Goal: Task Accomplishment & Management: Manage account settings

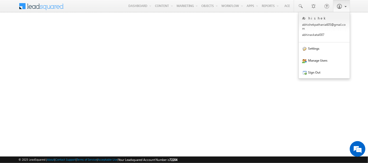
click at [349, 9] on link at bounding box center [342, 6] width 17 height 12
click at [313, 49] on link "Settings" at bounding box center [324, 49] width 51 height 12
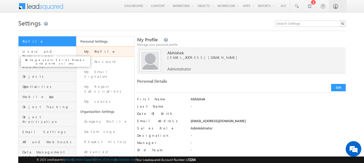
click at [39, 53] on span "Users and Permissions" at bounding box center [48, 53] width 52 height 9
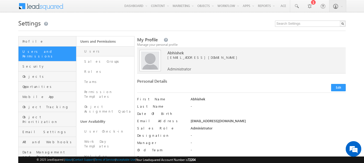
click at [112, 51] on link "Users" at bounding box center [105, 51] width 58 height 10
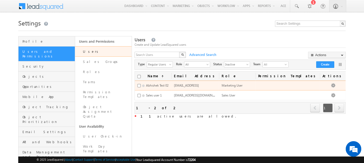
drag, startPoint x: 201, startPoint y: 85, endPoint x: 233, endPoint y: 85, distance: 32.1
click at [199, 85] on span "abhishekpathania891@gmail.com.72204.obsolete" at bounding box center [186, 86] width 25 height 4
drag, startPoint x: 233, startPoint y: 85, endPoint x: 205, endPoint y: 135, distance: 56.8
click at [205, 135] on div "Users Create and Update LeadSquared users X Advanced Search Actions Import User…" at bounding box center [240, 143] width 211 height 215
drag, startPoint x: 198, startPoint y: 86, endPoint x: 244, endPoint y: 83, distance: 45.5
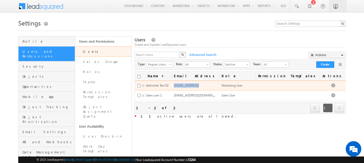
click at [244, 83] on tr "Abhishek Test 02 abhishekpathania891@gmail.com.72204.obsolete Marketing User Ed…" at bounding box center [240, 86] width 211 height 10
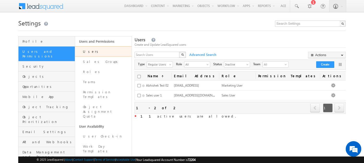
click at [263, 126] on div "Users Create and Update LeadSquared users X Advanced Search Actions Import User…" at bounding box center [240, 143] width 211 height 215
click at [240, 65] on span "Inactive" at bounding box center [234, 64] width 21 height 5
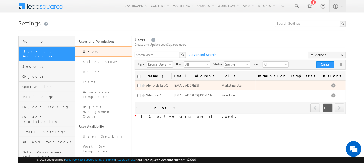
drag, startPoint x: 198, startPoint y: 85, endPoint x: 230, endPoint y: 85, distance: 32.1
click at [219, 85] on td "abhishekpathania891@gmail.com.72204.obsolete" at bounding box center [195, 86] width 48 height 10
drag, startPoint x: 230, startPoint y: 85, endPoint x: 269, endPoint y: 87, distance: 39.2
click at [253, 87] on div "Marketing User" at bounding box center [237, 85] width 31 height 5
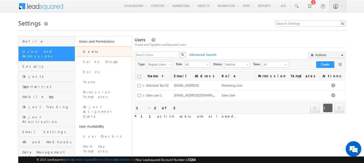
drag, startPoint x: 282, startPoint y: 125, endPoint x: 285, endPoint y: 123, distance: 3.9
click at [282, 125] on div "Users Create and Update LeadSquared users X Advanced Search Actions Import User…" at bounding box center [240, 143] width 211 height 215
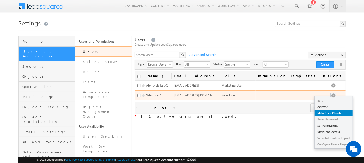
click at [334, 115] on link "Make User Obsolete" at bounding box center [334, 113] width 38 height 6
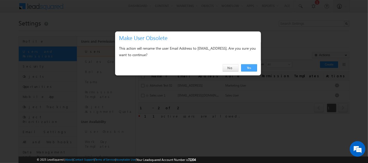
click at [252, 71] on link "Yes" at bounding box center [249, 67] width 16 height 7
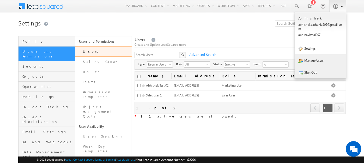
click at [323, 75] on link "Sign Out" at bounding box center [320, 72] width 51 height 12
